Goal: Task Accomplishment & Management: Complete application form

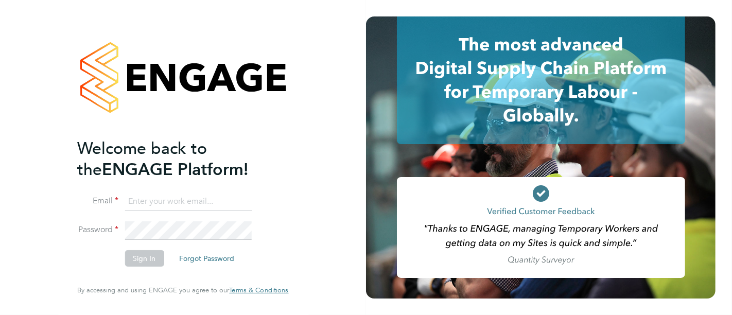
type input "myles.godbold@vistry.co.uk"
click at [126, 256] on button "Sign In" at bounding box center [144, 258] width 39 height 16
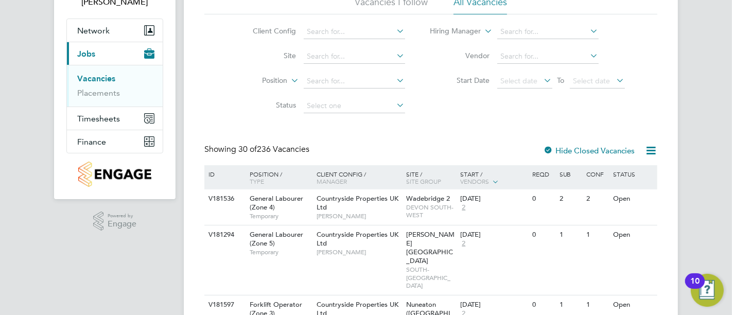
scroll to position [114, 0]
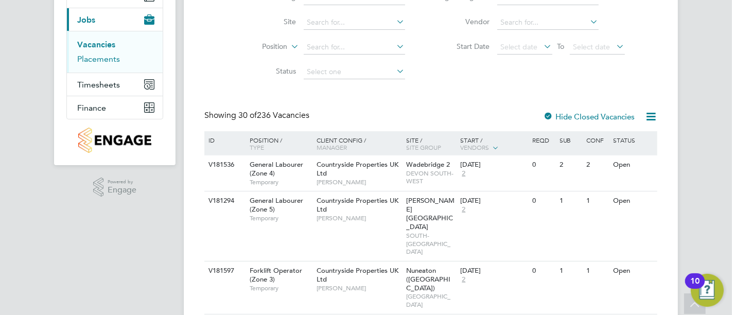
click at [102, 57] on link "Placements" at bounding box center [98, 59] width 43 height 10
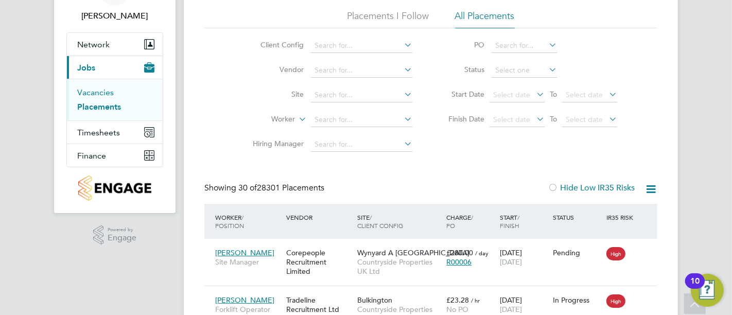
click at [95, 91] on link "Vacancies" at bounding box center [95, 92] width 37 height 10
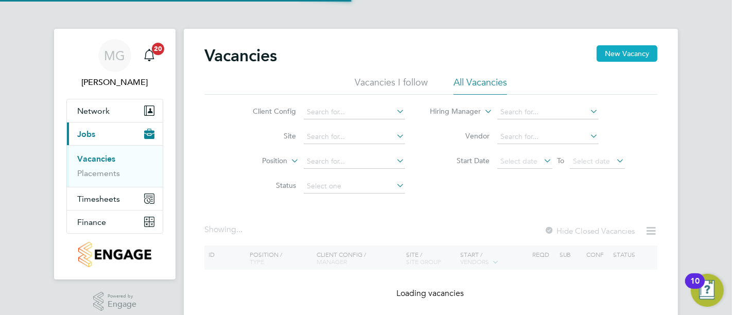
click at [628, 54] on button "New Vacancy" at bounding box center [626, 53] width 61 height 16
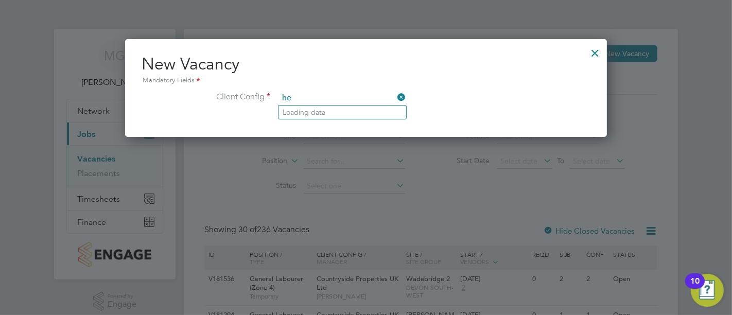
type input "h"
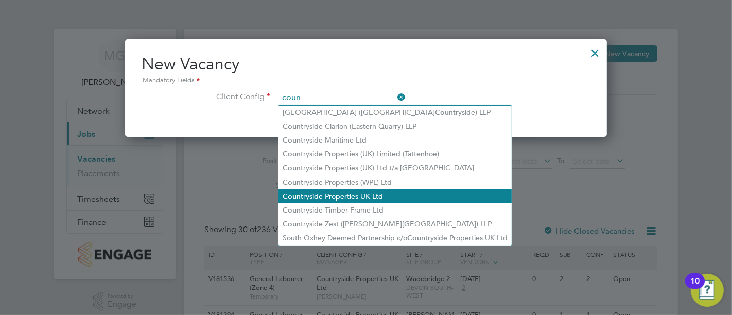
click at [360, 190] on li "Coun tryside Properties UK Ltd" at bounding box center [394, 196] width 233 height 14
type input "Countryside Properties UK Ltd"
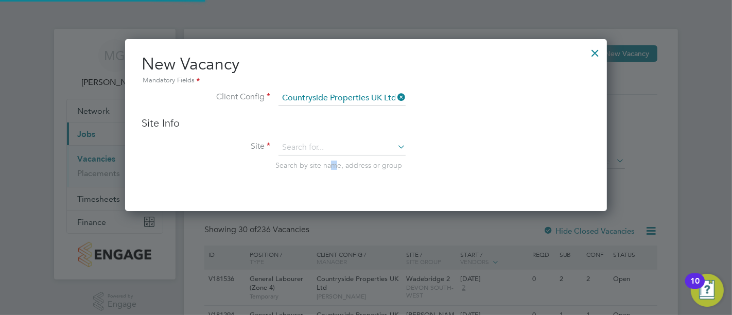
click at [333, 155] on li "Site Search by site name, address or group" at bounding box center [366, 165] width 449 height 50
click at [331, 144] on input at bounding box center [341, 147] width 127 height 15
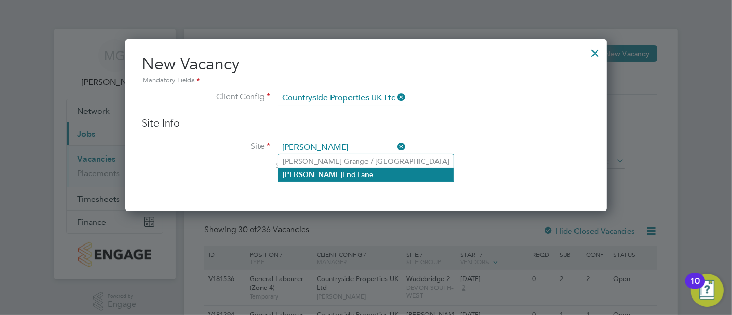
click at [329, 172] on li "[PERSON_NAME][GEOGRAPHIC_DATA][PERSON_NAME]" at bounding box center [365, 175] width 175 height 14
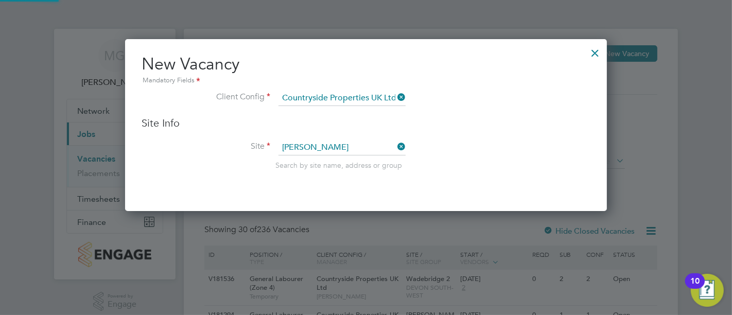
type input "[PERSON_NAME][GEOGRAPHIC_DATA][PERSON_NAME]"
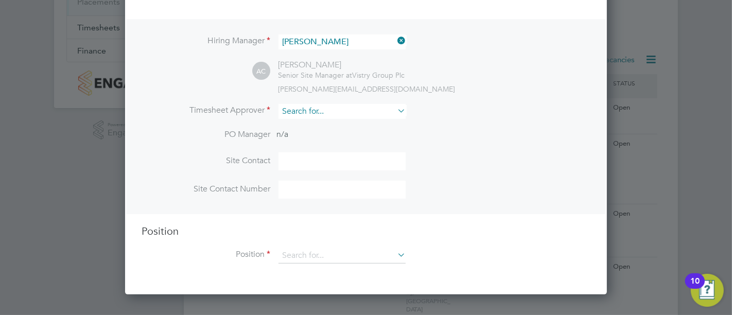
click at [333, 116] on input at bounding box center [341, 111] width 127 height 15
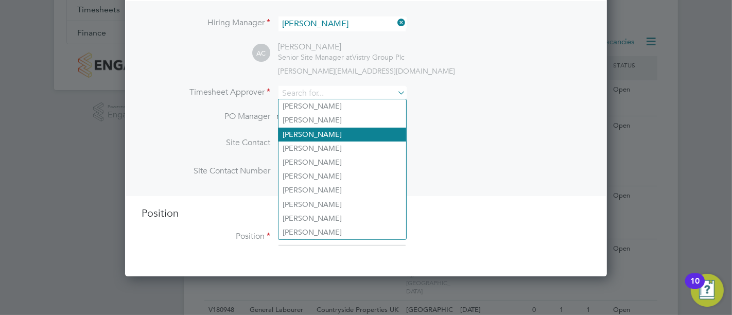
scroll to position [171, 0]
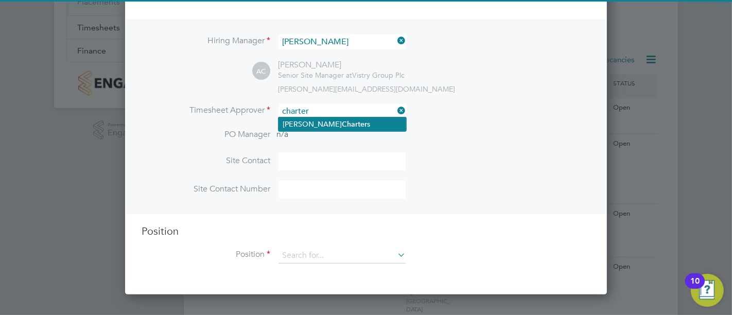
click at [342, 122] on b "Charter" at bounding box center [354, 124] width 25 height 9
type input "[PERSON_NAME]"
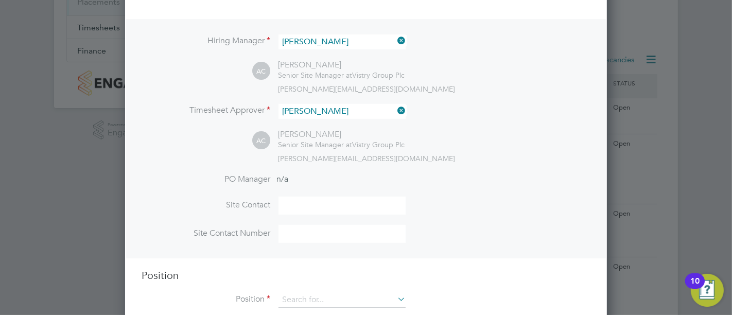
click at [323, 187] on li "PO Manager n/a" at bounding box center [366, 185] width 449 height 23
click at [322, 193] on li "PO Manager n/a" at bounding box center [366, 185] width 449 height 23
click at [320, 199] on input at bounding box center [341, 206] width 127 height 18
type input "[PERSON_NAME]"
click at [345, 232] on input at bounding box center [341, 234] width 127 height 18
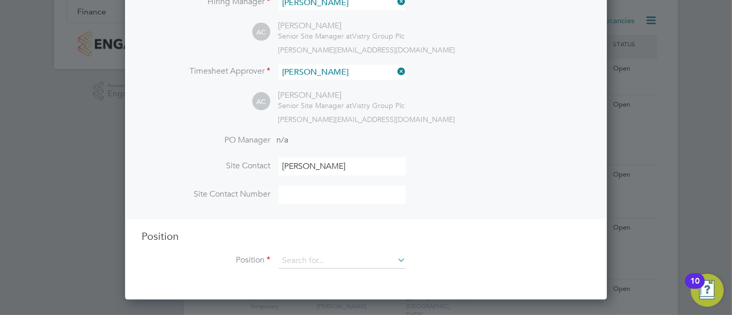
scroll to position [228, 0]
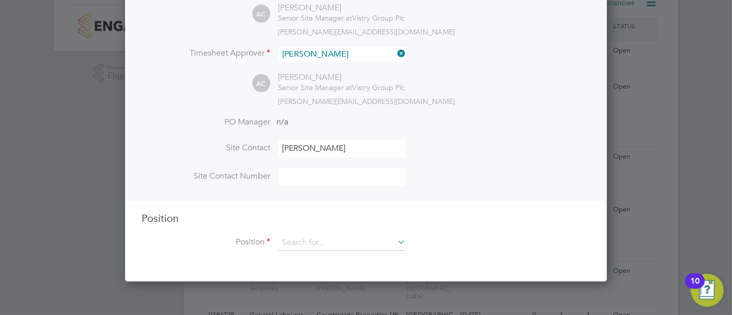
click at [301, 224] on div "Position Position" at bounding box center [366, 236] width 449 height 49
click at [306, 242] on input at bounding box center [341, 242] width 127 height 15
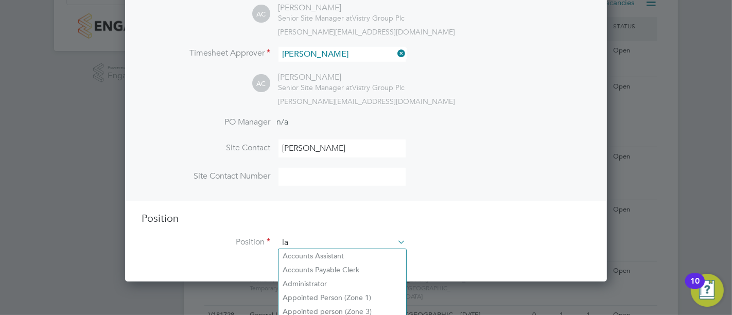
scroll to position [5, 5]
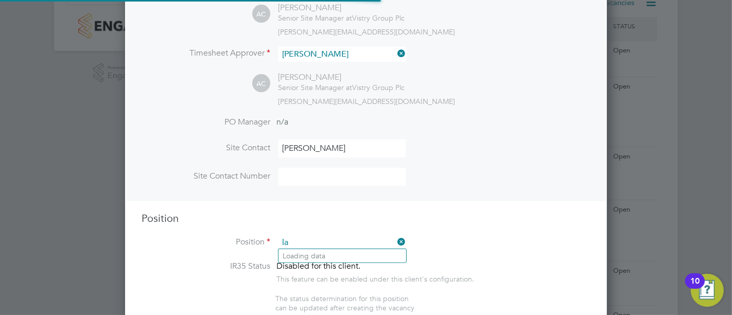
type input "l"
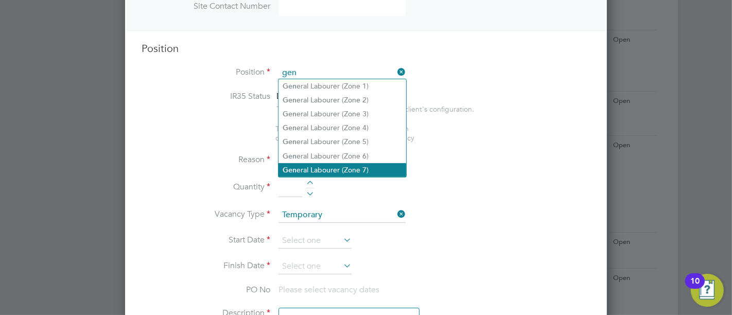
scroll to position [400, 0]
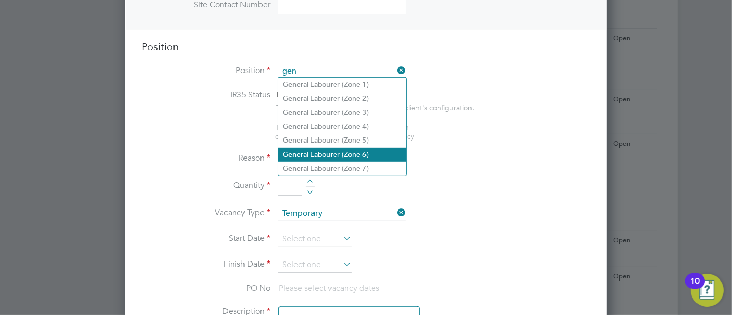
click at [332, 149] on li "Gen eral Labourer (Zone 6)" at bounding box center [342, 155] width 128 height 14
type input "General Labourer (Zone 6)"
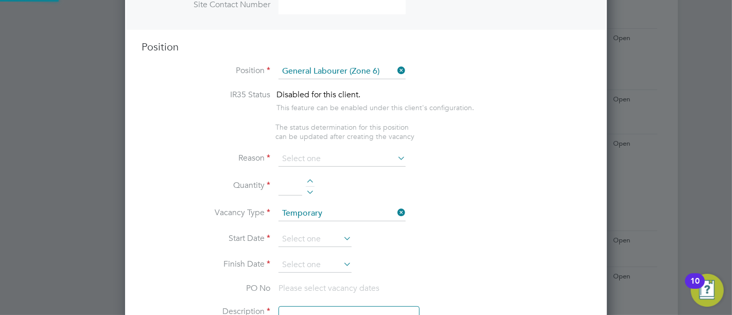
type textarea "- General labouring duties - Supporting the trades on site - Moving materials a…"
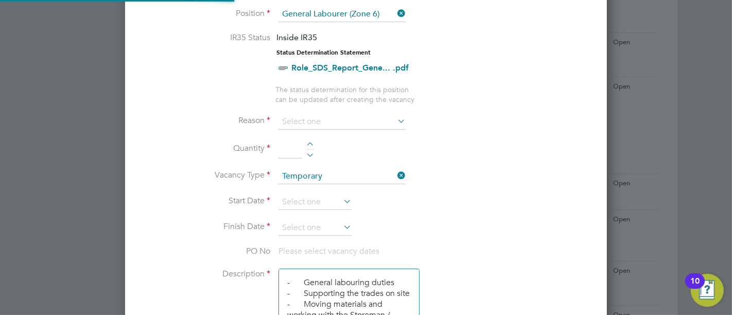
scroll to position [30, 54]
click at [311, 145] on div at bounding box center [310, 145] width 9 height 7
type input "1"
click at [307, 118] on input at bounding box center [341, 121] width 127 height 15
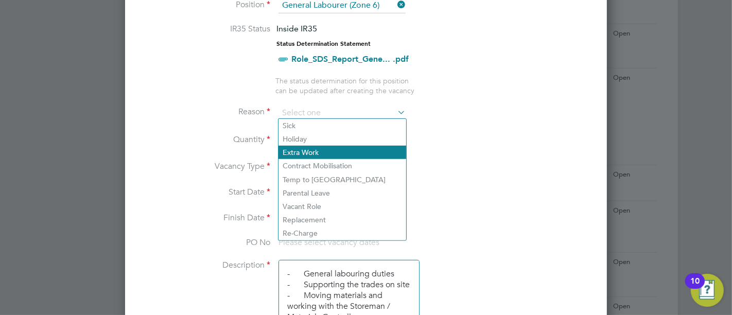
scroll to position [515, 0]
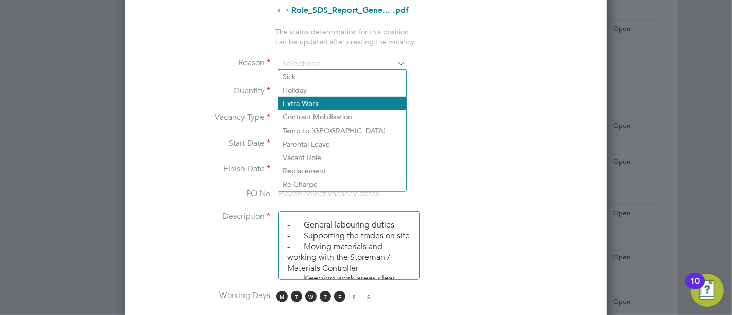
click at [325, 107] on li "Extra Work" at bounding box center [342, 103] width 128 height 13
type input "Extra Work"
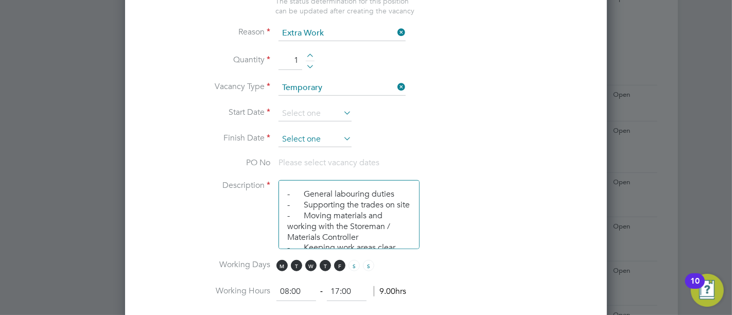
scroll to position [572, 0]
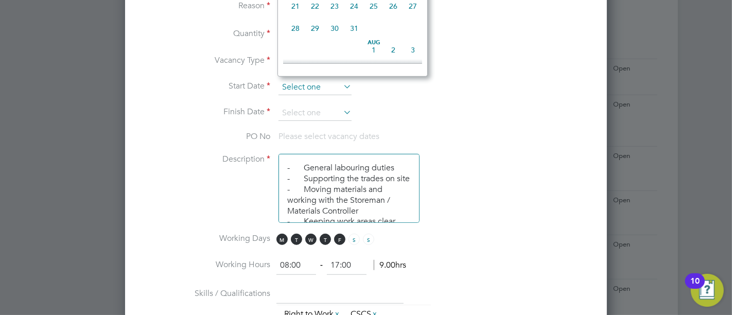
click at [322, 80] on input at bounding box center [314, 87] width 73 height 15
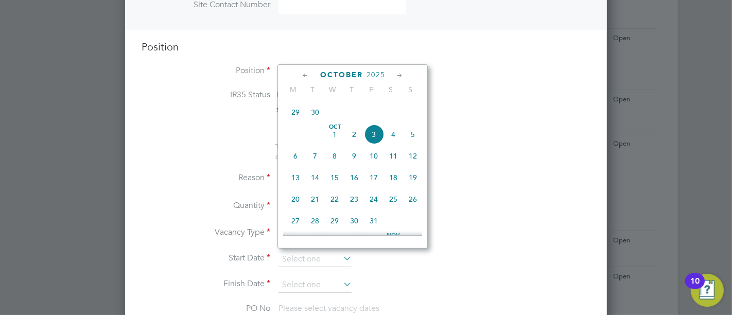
scroll to position [287, 0]
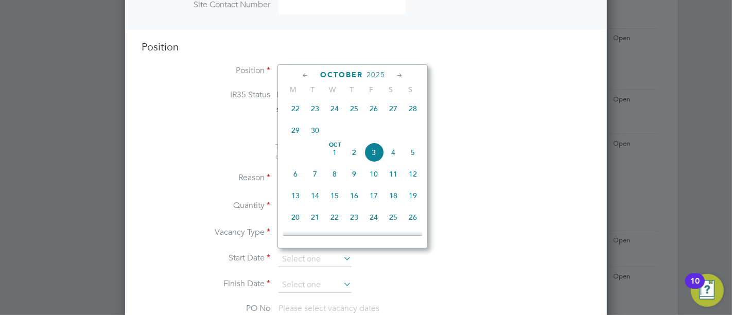
click at [292, 177] on span "6" at bounding box center [296, 174] width 20 height 20
type input "[DATE]"
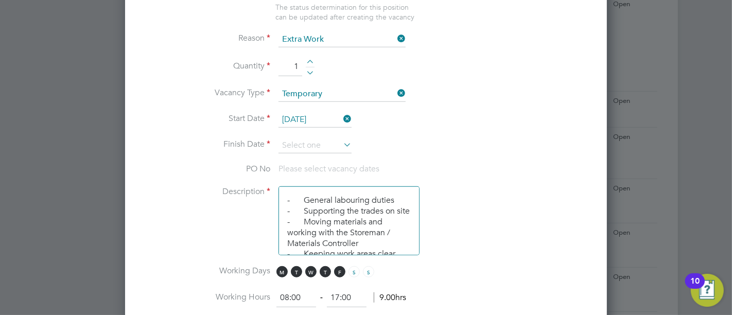
scroll to position [572, 0]
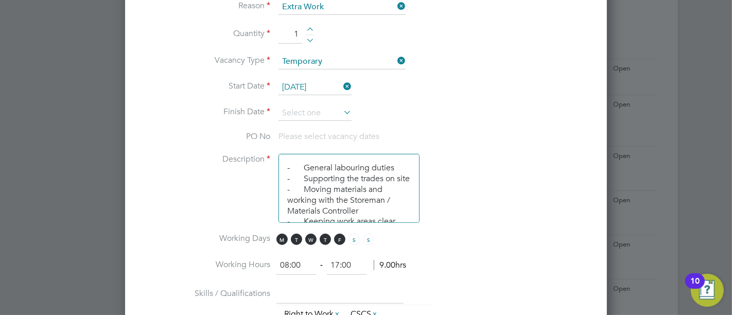
click at [341, 111] on icon at bounding box center [341, 112] width 0 height 14
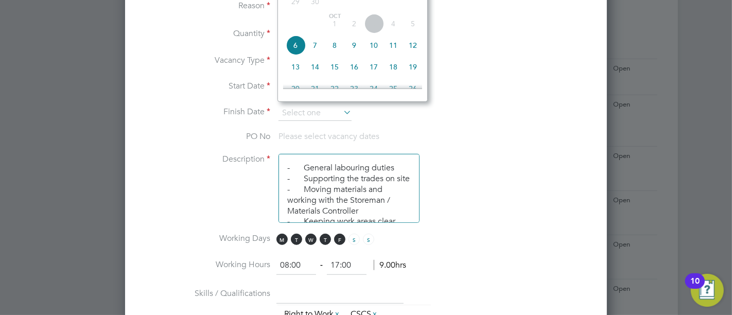
scroll to position [252, 0]
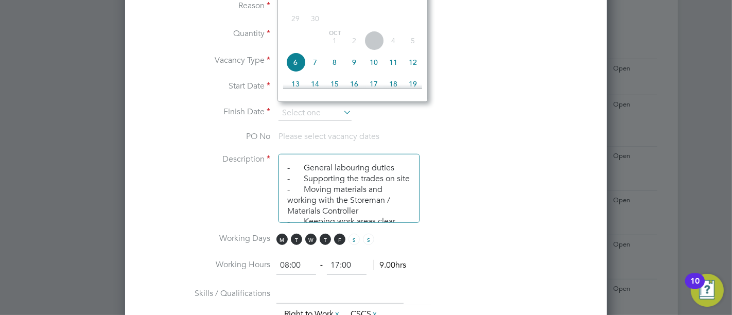
click at [371, 68] on span "10" at bounding box center [374, 62] width 20 height 20
type input "[DATE]"
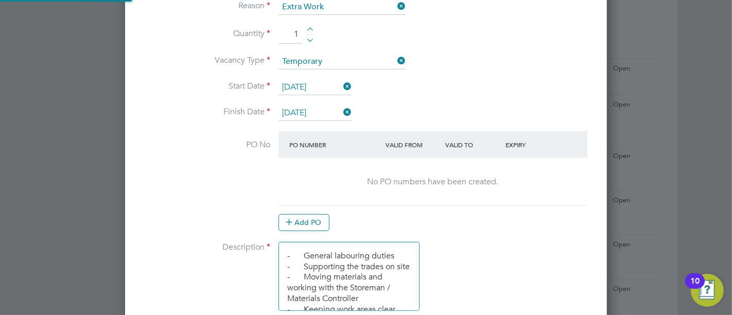
scroll to position [400, 0]
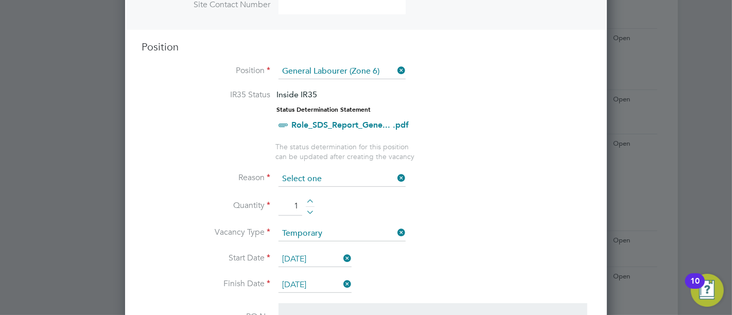
click at [323, 177] on input at bounding box center [341, 178] width 127 height 15
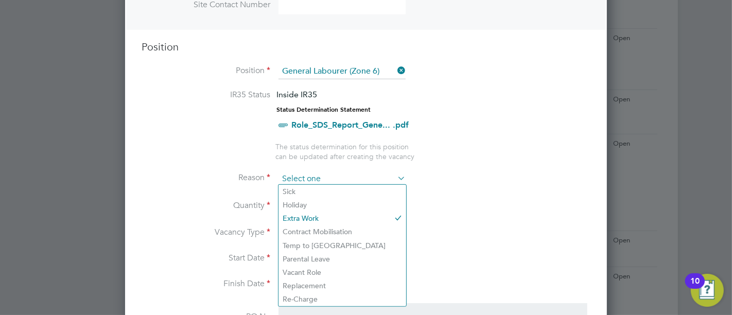
click at [323, 177] on input at bounding box center [341, 178] width 127 height 15
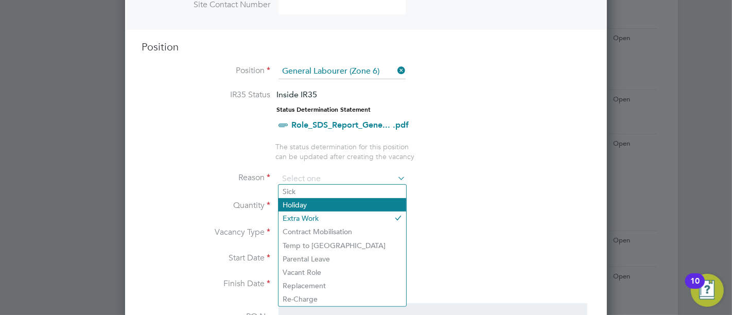
click at [316, 205] on li "Holiday" at bounding box center [342, 204] width 128 height 13
type input "Holiday"
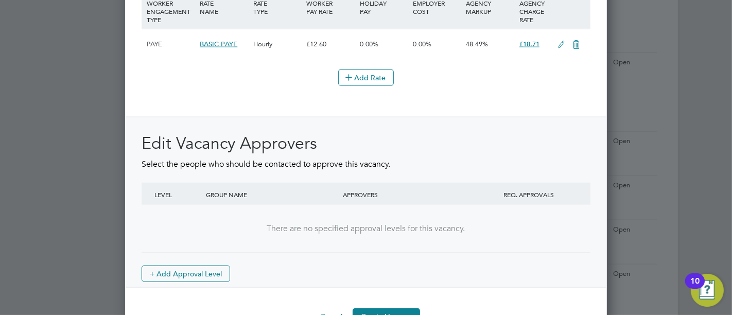
scroll to position [1285, 0]
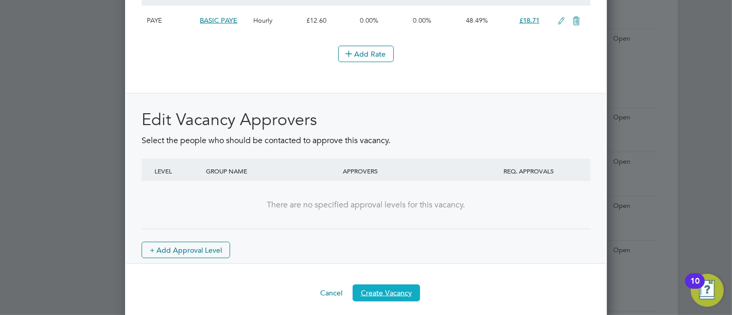
click at [386, 286] on button "Create Vacancy" at bounding box center [386, 293] width 67 height 16
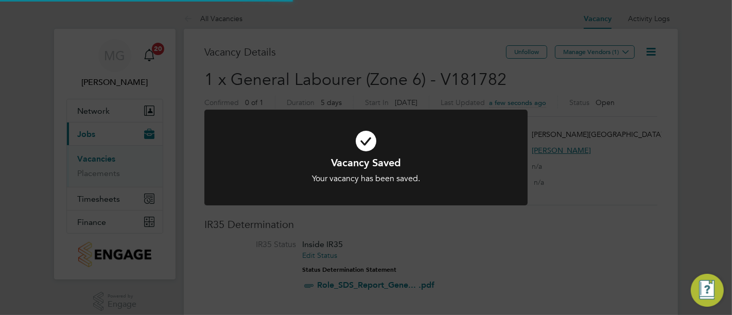
scroll to position [16, 222]
click at [610, 50] on div "Vacancy Saved Your vacancy has been saved. Cancel Okay" at bounding box center [366, 157] width 732 height 315
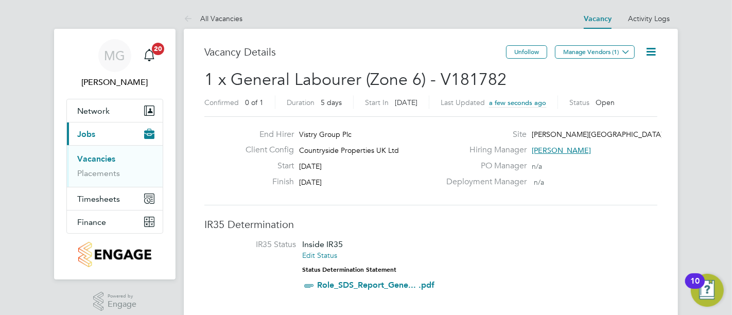
click at [610, 50] on button "Manage Vendors (1)" at bounding box center [595, 51] width 80 height 13
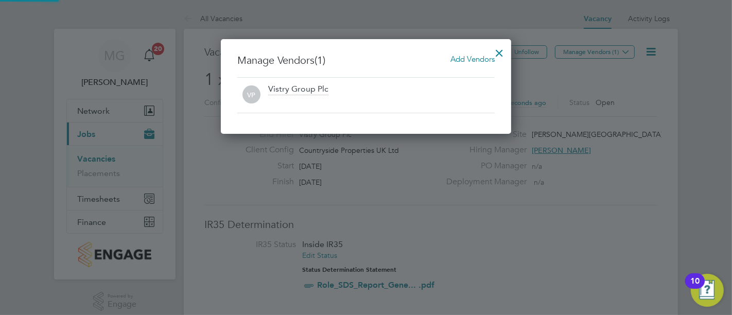
scroll to position [95, 290]
click at [456, 61] on span "Add Vendors" at bounding box center [472, 59] width 44 height 10
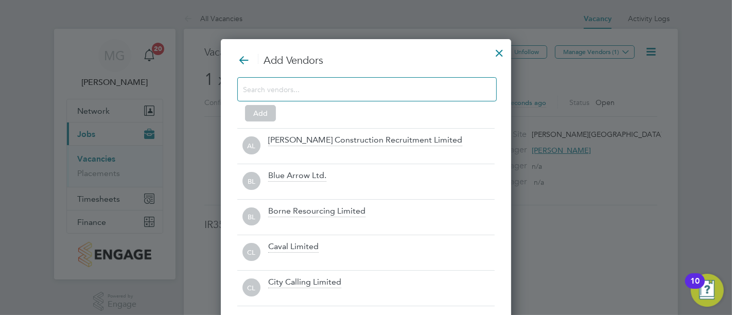
click at [333, 88] on input at bounding box center [359, 88] width 232 height 13
click at [336, 90] on input at bounding box center [359, 88] width 232 height 13
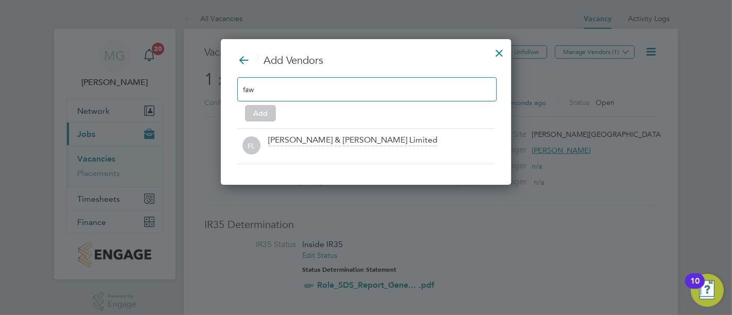
scroll to position [145, 290]
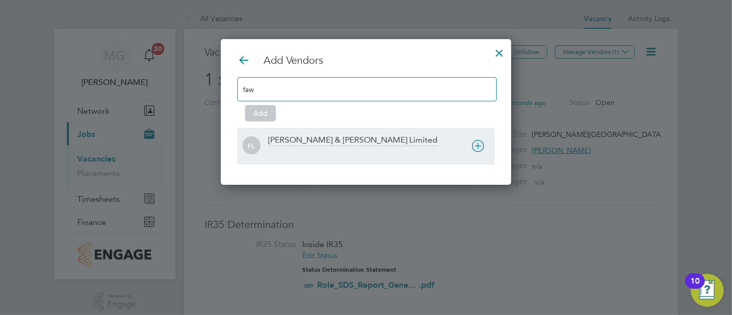
type input "faw"
click at [484, 149] on icon at bounding box center [477, 145] width 13 height 13
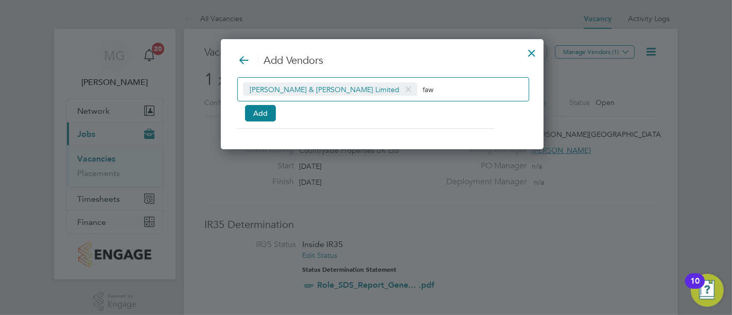
scroll to position [5, 5]
click at [265, 109] on button "Add" at bounding box center [260, 113] width 31 height 16
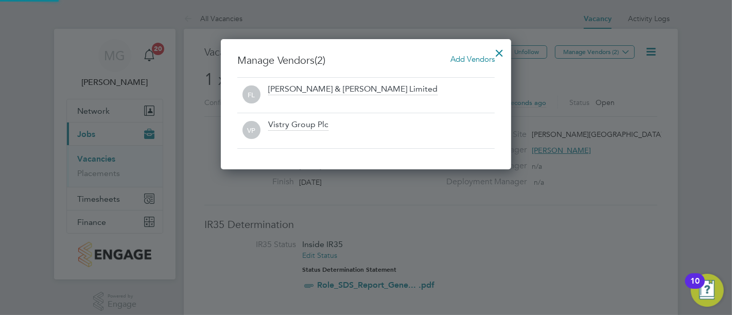
scroll to position [130, 290]
click at [493, 50] on div at bounding box center [499, 50] width 19 height 19
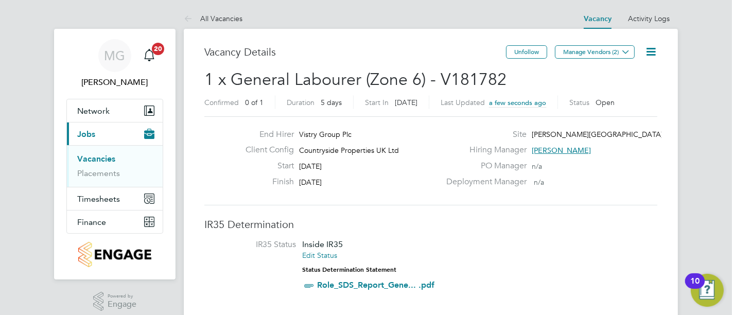
click at [112, 160] on link "Vacancies" at bounding box center [96, 159] width 38 height 10
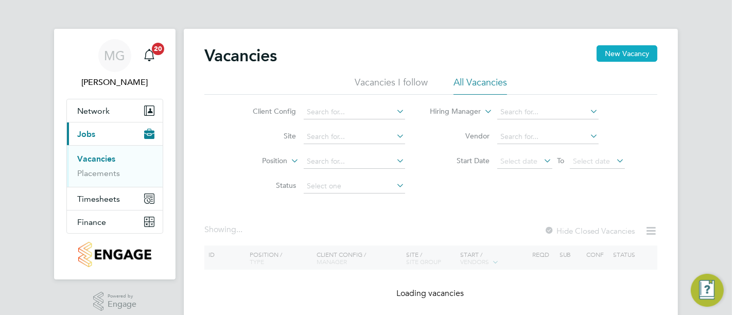
click at [618, 59] on button "New Vacancy" at bounding box center [626, 53] width 61 height 16
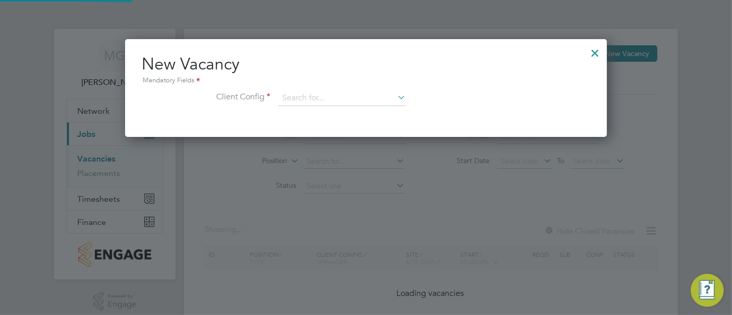
scroll to position [97, 482]
click at [330, 94] on input at bounding box center [341, 98] width 127 height 15
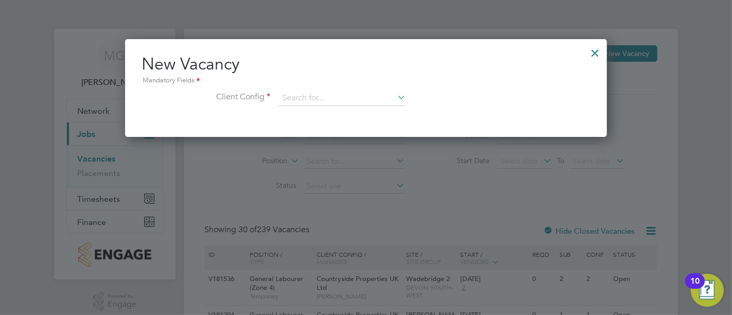
click at [344, 220] on li "Countryside Properties UK Ltd" at bounding box center [409, 224] width 263 height 14
type input "Countryside Properties UK Ltd"
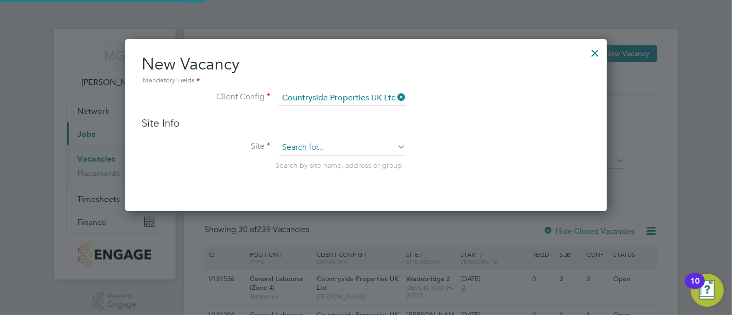
click at [310, 150] on input at bounding box center [341, 147] width 127 height 15
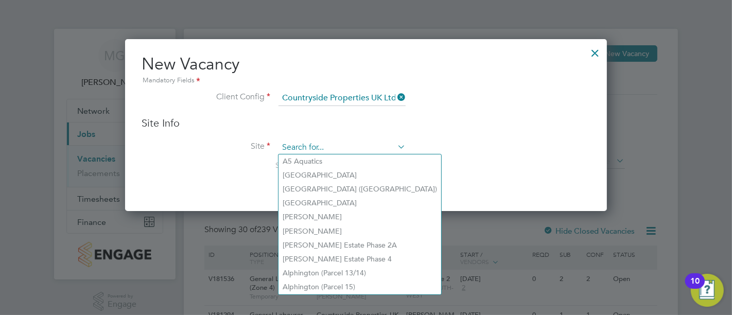
type input "h"
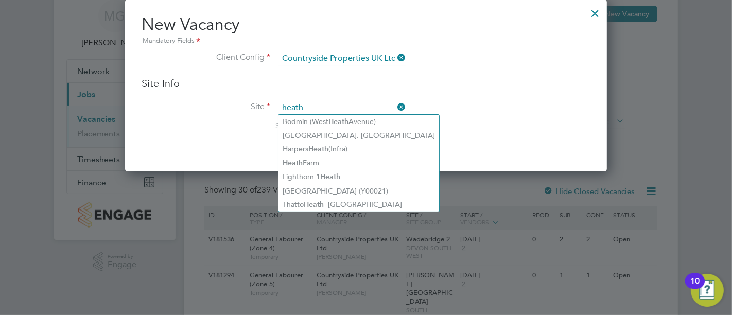
scroll to position [57, 0]
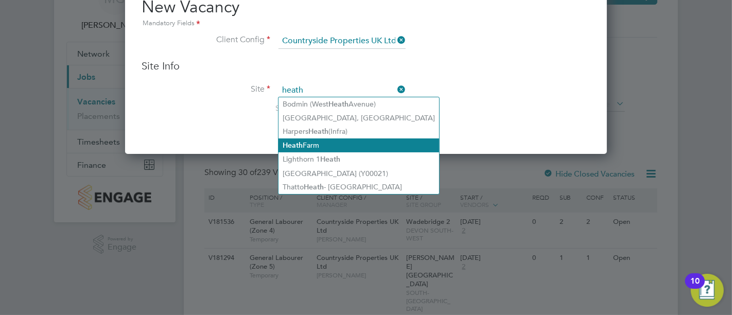
click at [314, 142] on li "[GEOGRAPHIC_DATA]" at bounding box center [358, 145] width 161 height 14
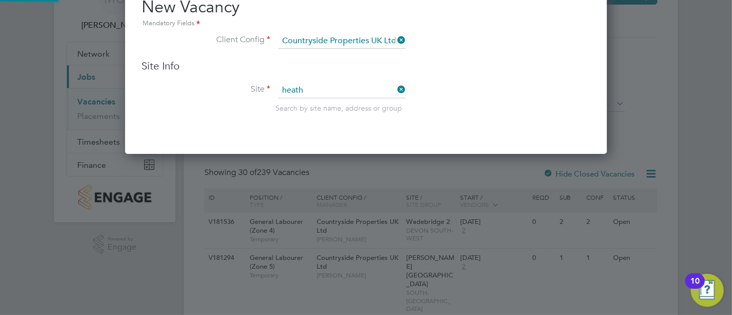
type input "[GEOGRAPHIC_DATA]"
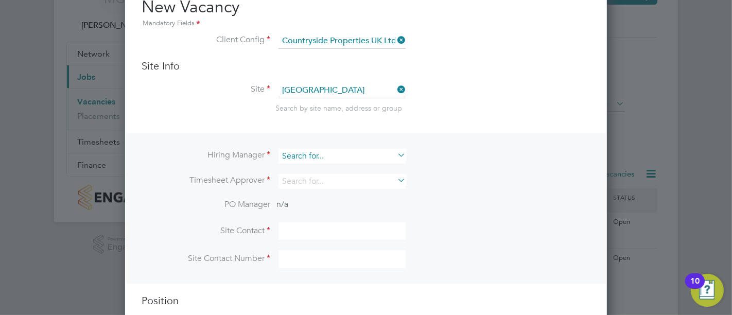
click at [360, 158] on input at bounding box center [341, 156] width 127 height 15
click at [359, 168] on li "[PERSON_NAME] ck" at bounding box center [342, 169] width 128 height 14
type input "[PERSON_NAME]"
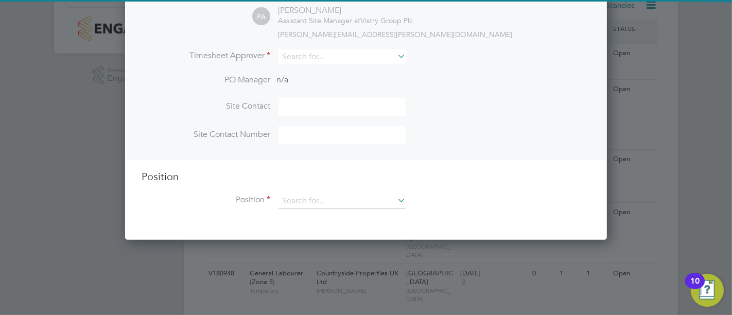
scroll to position [171, 0]
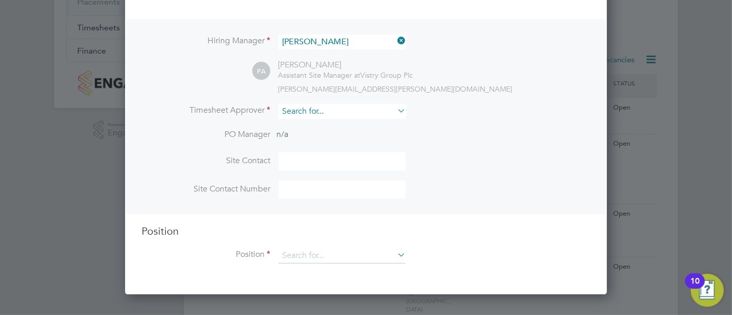
click at [329, 106] on input at bounding box center [341, 111] width 127 height 15
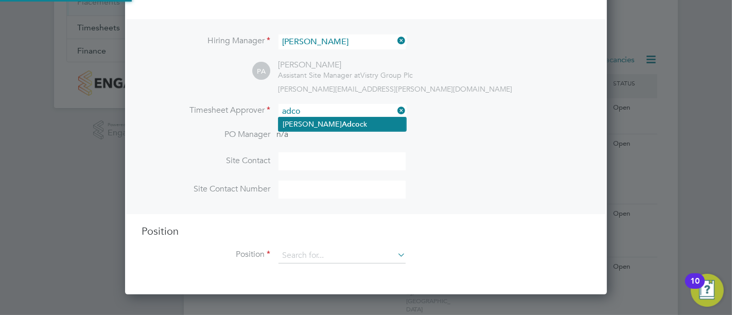
click at [335, 124] on li "[PERSON_NAME] ck" at bounding box center [342, 124] width 128 height 14
type input "[PERSON_NAME]"
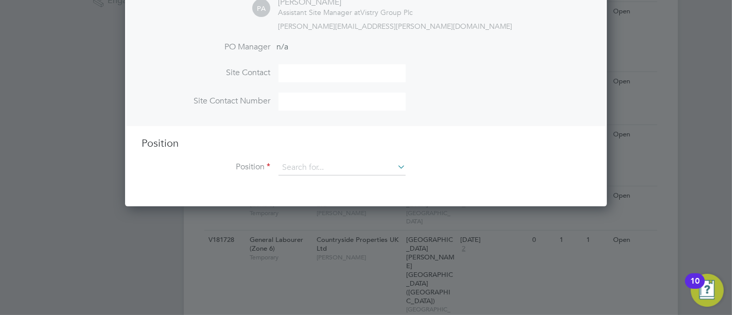
scroll to position [286, 0]
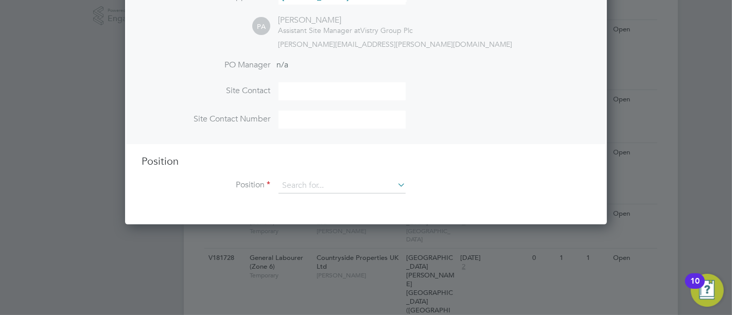
click at [318, 100] on li "Site Contact" at bounding box center [366, 96] width 449 height 28
click at [316, 93] on input at bounding box center [341, 91] width 127 height 18
type input "[PERSON_NAME]"
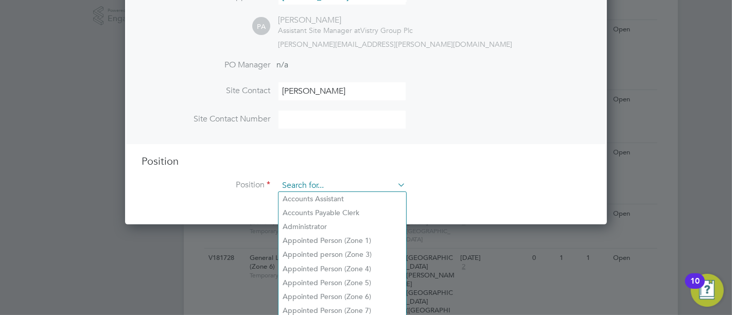
click at [314, 179] on input at bounding box center [341, 185] width 127 height 15
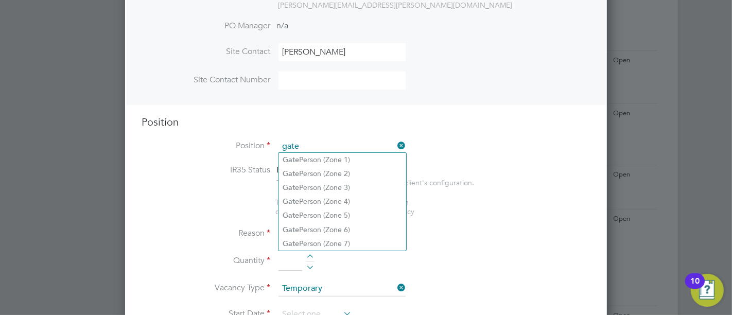
scroll to position [343, 0]
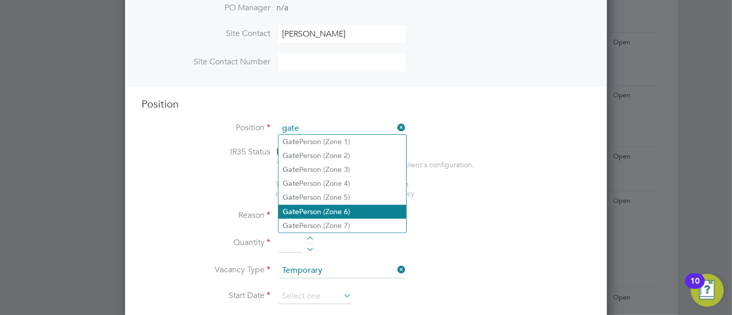
click at [341, 205] on li "Gate Person (Zone 6)" at bounding box center [342, 212] width 128 height 14
type input "Gate Person (Zone 6)"
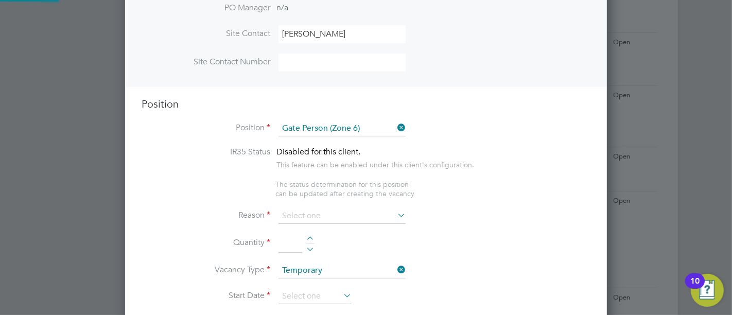
type textarea "- Welcoming visitors and signing visitors in and out of site - Checking CSCS ca…"
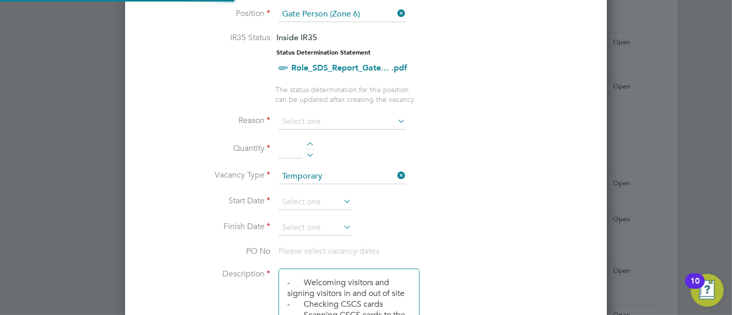
scroll to position [30, 54]
click at [310, 142] on div at bounding box center [310, 145] width 9 height 7
type input "1"
click at [310, 119] on input at bounding box center [341, 121] width 127 height 15
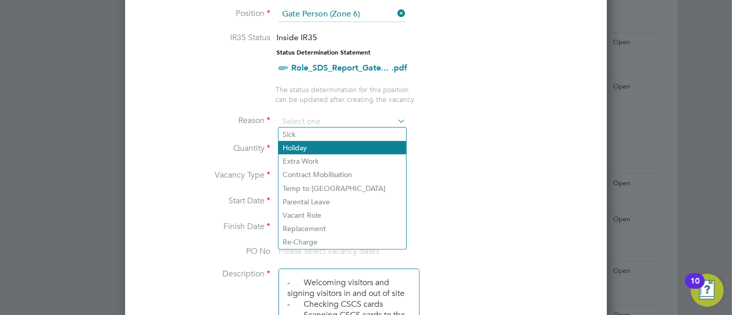
click at [310, 149] on li "Holiday" at bounding box center [342, 147] width 128 height 13
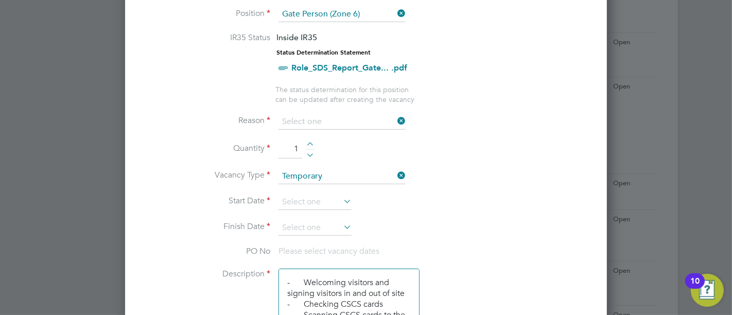
type input "Holiday"
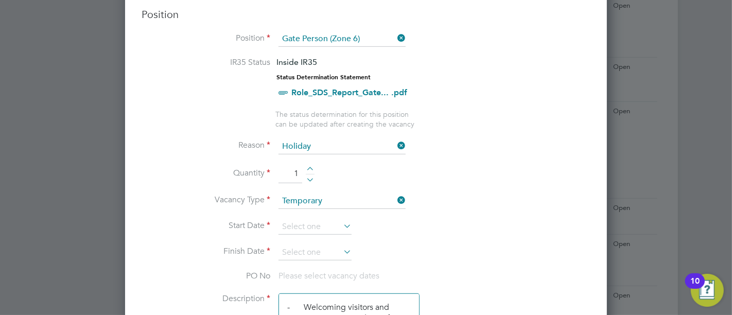
scroll to position [400, 0]
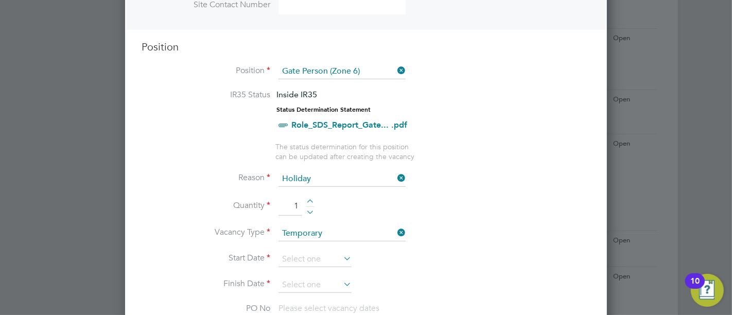
click at [341, 251] on icon at bounding box center [341, 258] width 0 height 14
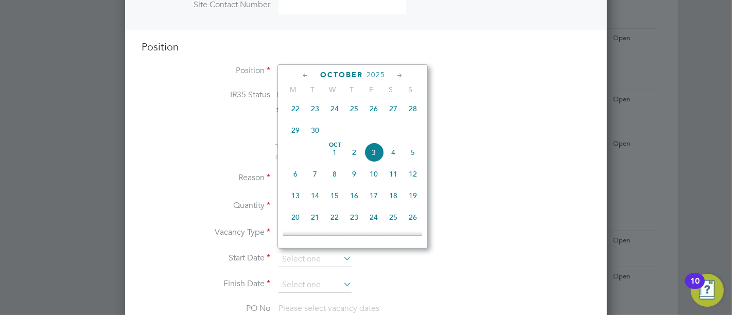
click at [296, 179] on span "6" at bounding box center [296, 174] width 20 height 20
type input "[DATE]"
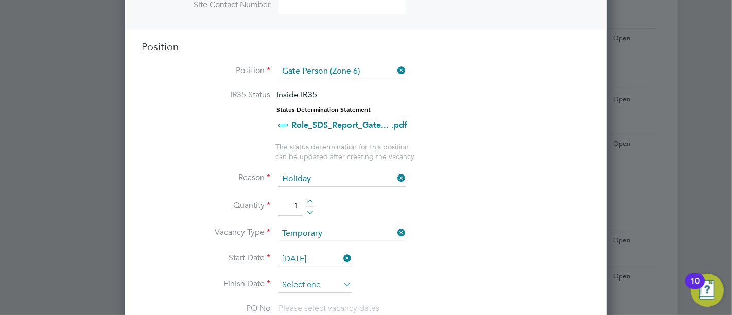
click at [318, 288] on input at bounding box center [314, 284] width 73 height 15
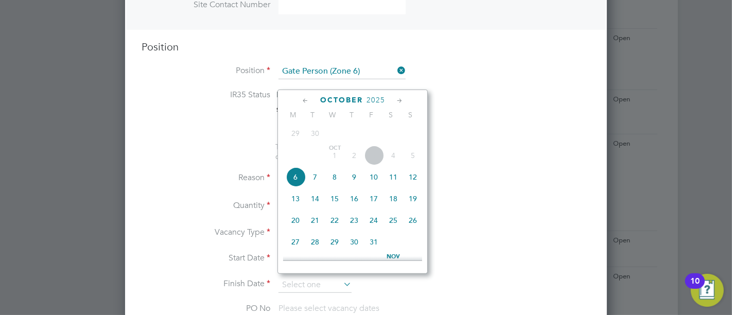
click at [373, 184] on span "10" at bounding box center [374, 177] width 20 height 20
type input "[DATE]"
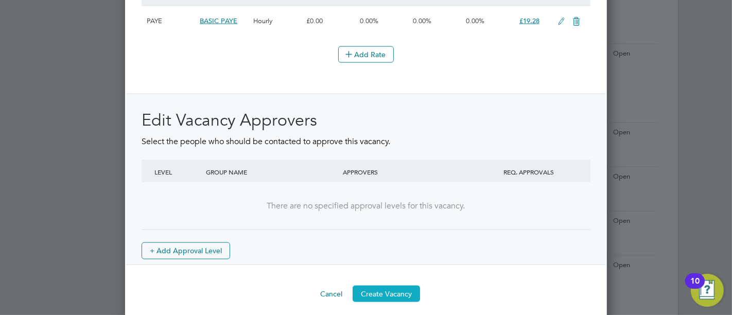
click at [392, 289] on button "Create Vacancy" at bounding box center [386, 294] width 67 height 16
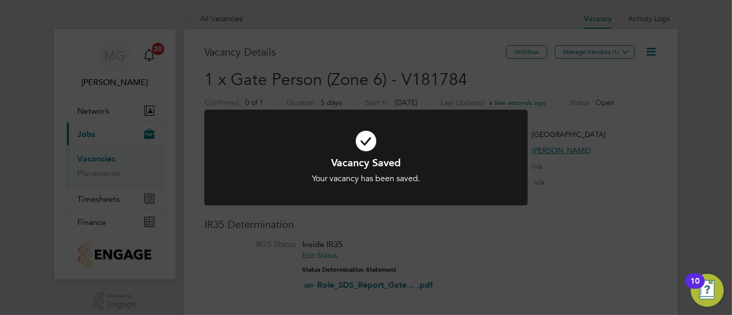
click at [593, 47] on div "Vacancy Saved Your vacancy has been saved. Cancel Okay" at bounding box center [366, 157] width 732 height 315
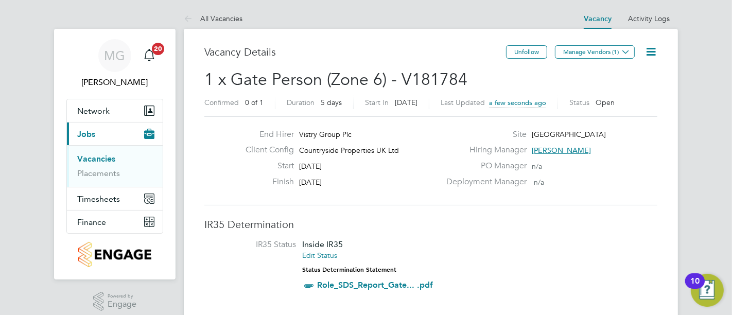
click at [592, 54] on button "Manage Vendors (1)" at bounding box center [595, 51] width 80 height 13
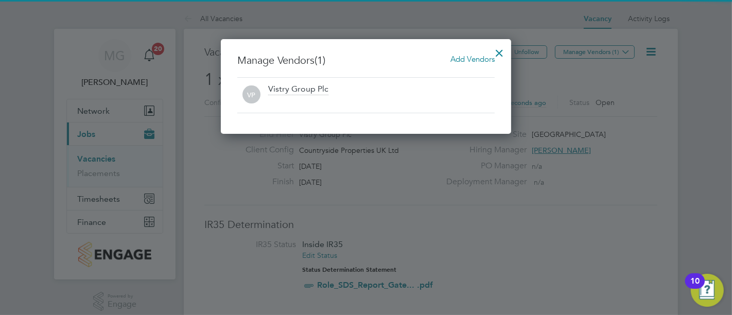
click at [469, 61] on span "Add Vendors" at bounding box center [472, 59] width 44 height 10
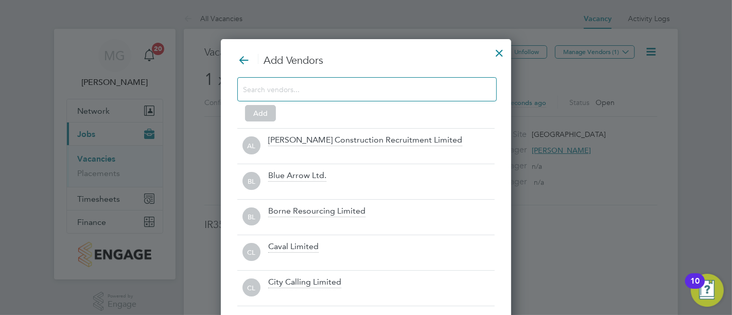
click at [420, 92] on input at bounding box center [359, 88] width 232 height 13
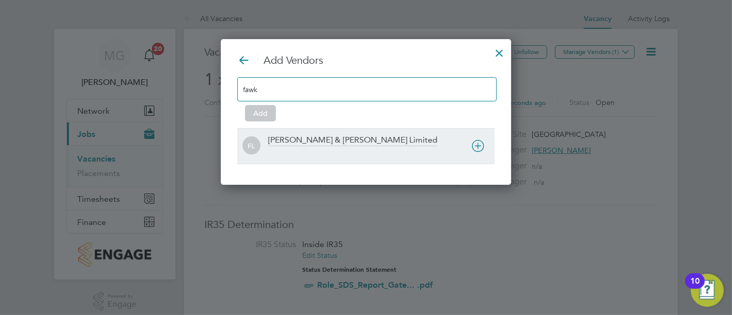
type input "fawk"
click at [481, 143] on icon at bounding box center [477, 145] width 13 height 13
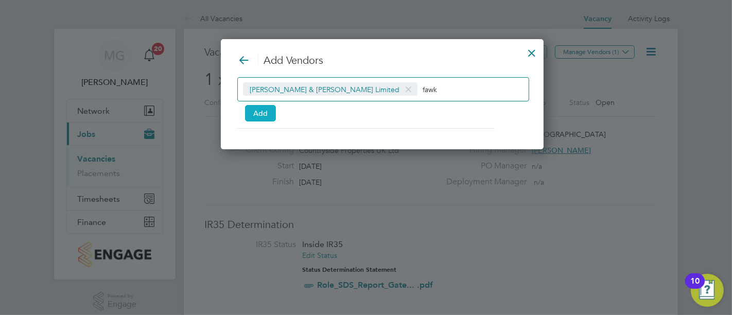
click at [265, 117] on button "Add" at bounding box center [260, 113] width 31 height 16
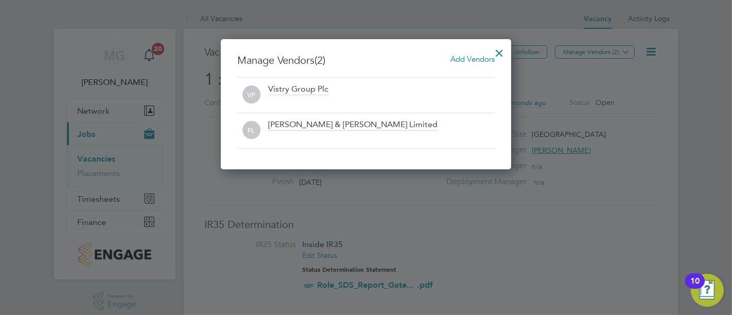
click at [498, 57] on div at bounding box center [499, 50] width 19 height 19
